Goal: Task Accomplishment & Management: Complete application form

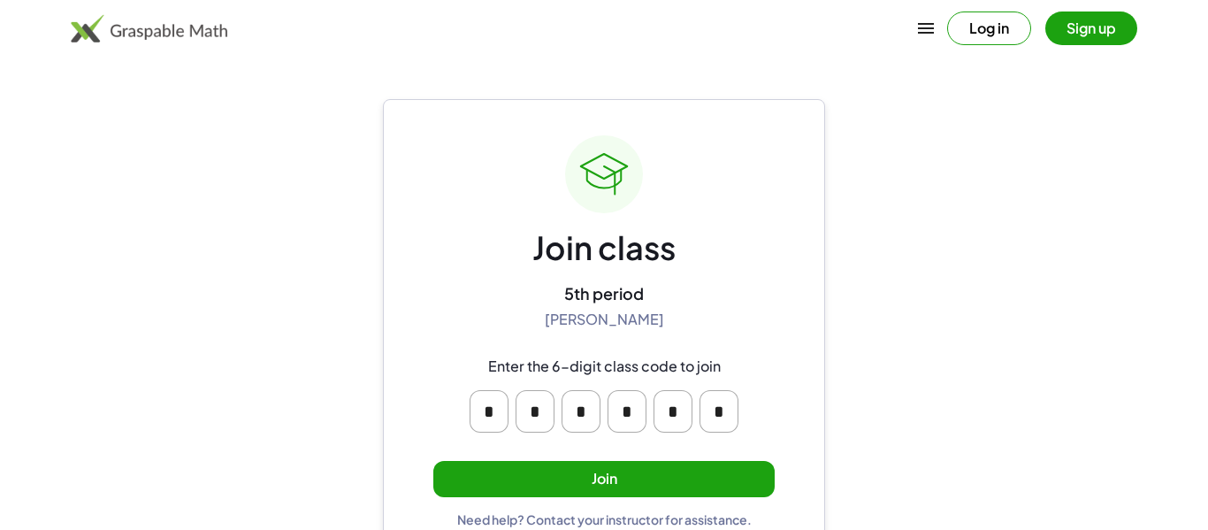
scroll to position [34, 0]
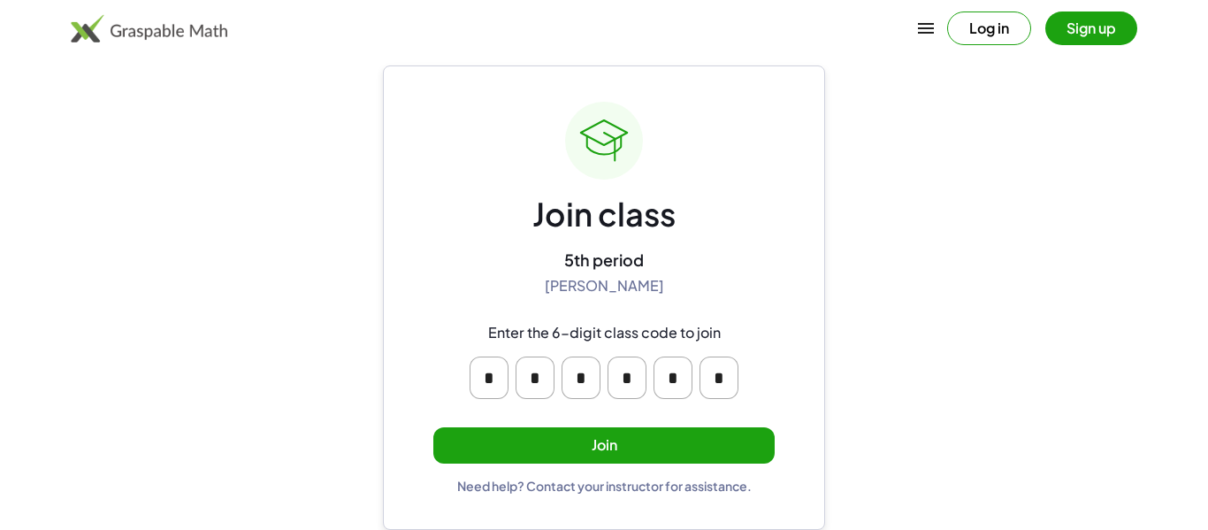
click at [492, 377] on input "*" at bounding box center [488, 377] width 39 height 42
type input "*"
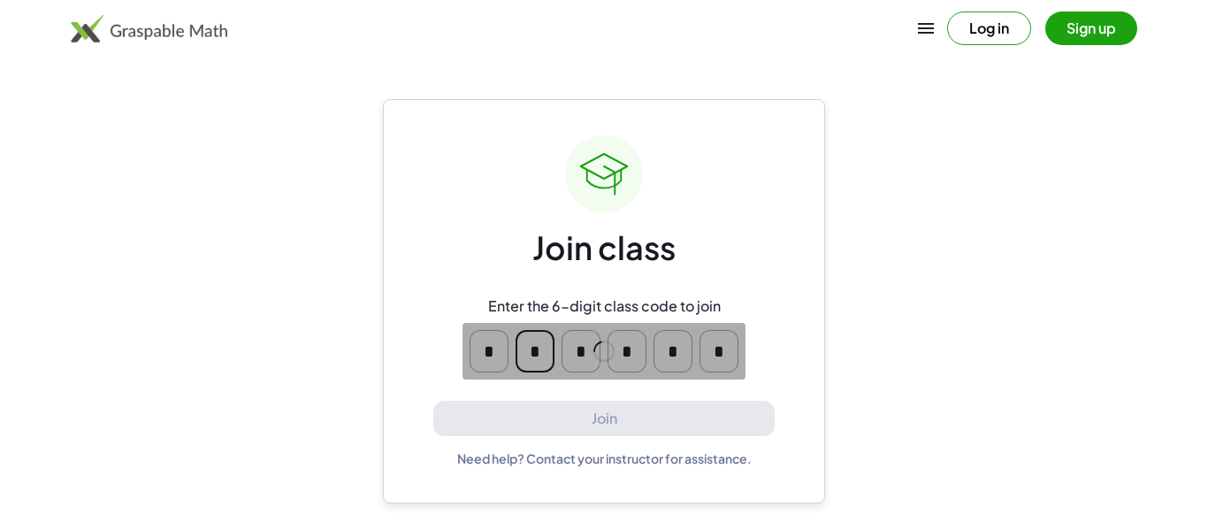
scroll to position [0, 0]
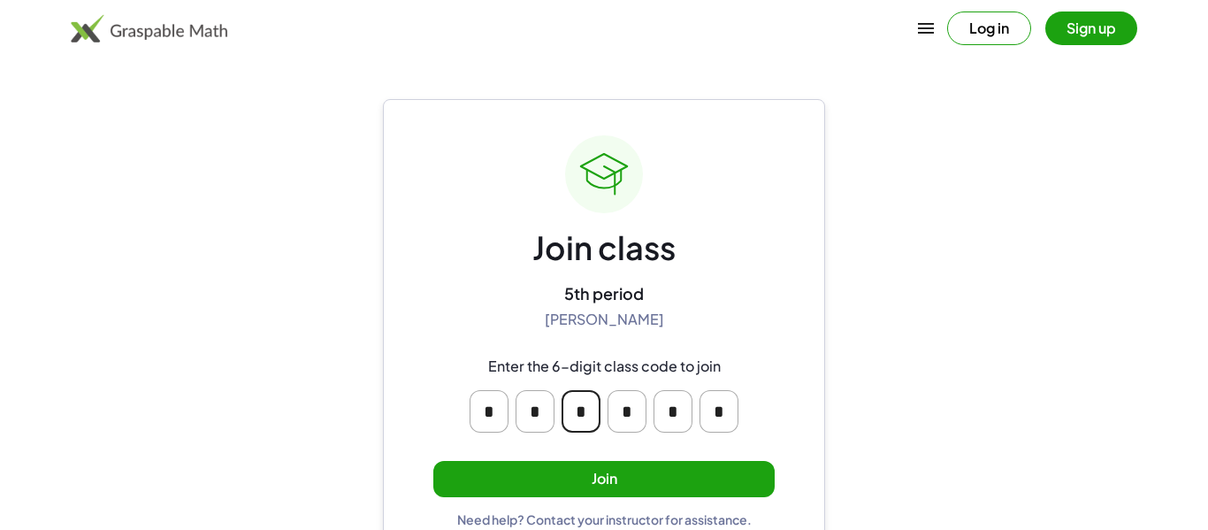
type input "*"
click at [319, 329] on main "Join class 5th period [PERSON_NAME] Enter the 6-digit class code to join * * * …" at bounding box center [604, 281] width 1208 height 563
click at [538, 492] on button "Join" at bounding box center [603, 479] width 341 height 36
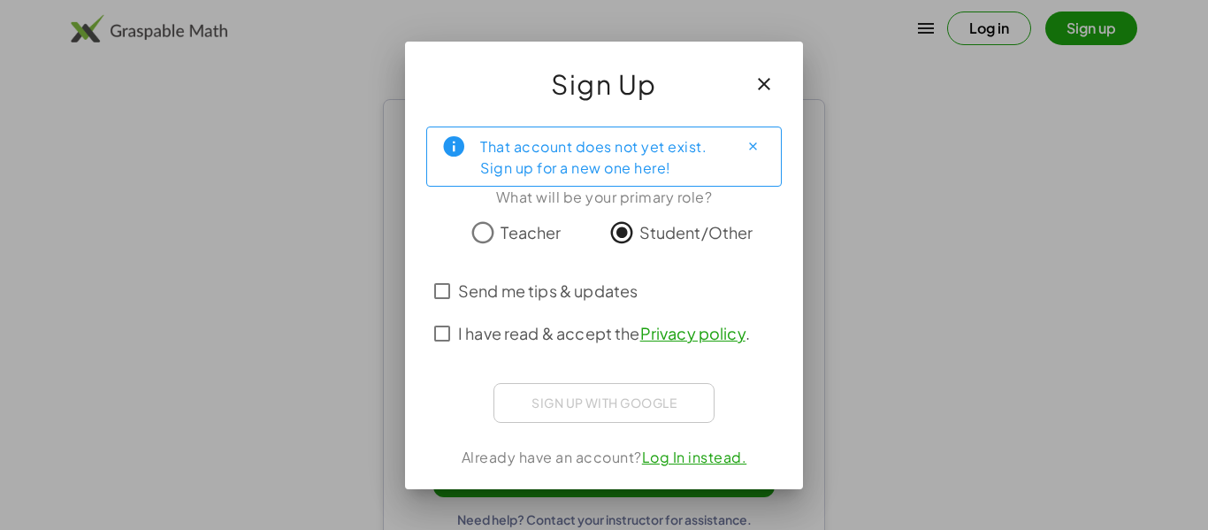
click at [500, 232] on span "Teacher" at bounding box center [530, 232] width 60 height 24
click at [501, 335] on span "I have read & accept the Privacy policy ." at bounding box center [604, 333] width 292 height 24
click at [519, 294] on span "Send me tips & updates" at bounding box center [547, 290] width 179 height 24
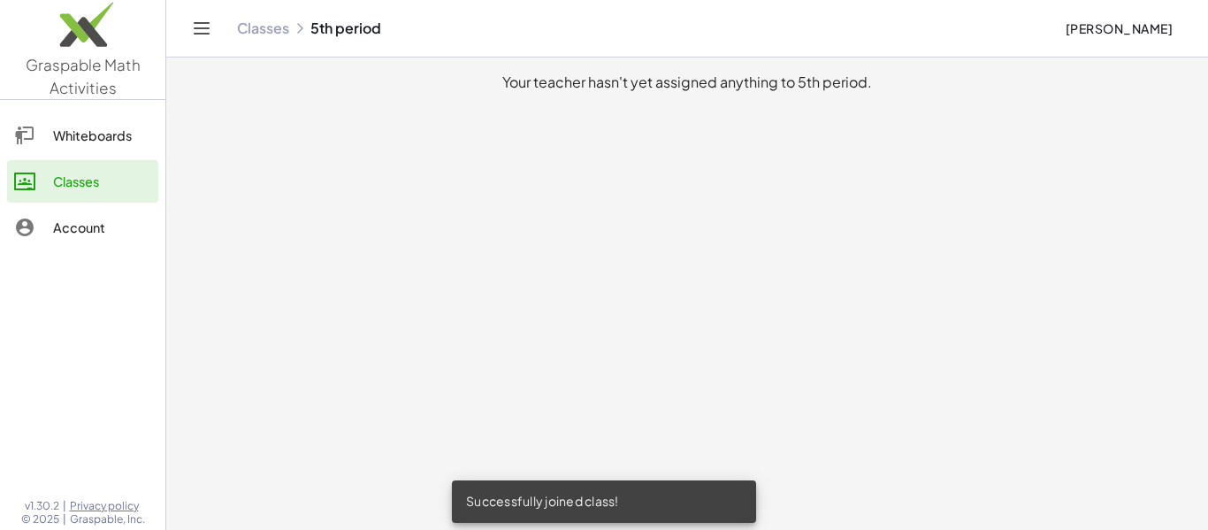
click at [55, 36] on img at bounding box center [82, 28] width 165 height 75
